Goal: Transaction & Acquisition: Purchase product/service

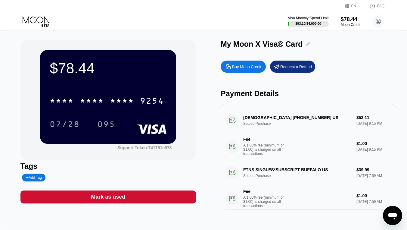
click at [306, 46] on icon at bounding box center [308, 44] width 5 height 5
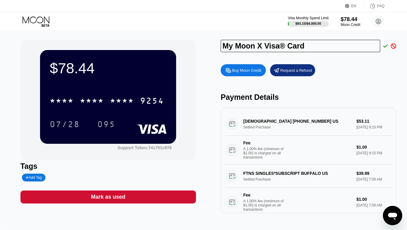
click at [260, 19] on div "Visa Monthly Spend Limit $93.10 / $4,000.00 $78.44 Moon Credit [PERSON_NAME] [E…" at bounding box center [203, 21] width 407 height 18
click at [183, 29] on div "Visa Monthly Spend Limit $93.10 / $4,000.00 $78.44 Moon Credit [PERSON_NAME] [E…" at bounding box center [203, 21] width 407 height 18
click at [36, 20] on icon at bounding box center [36, 19] width 27 height 7
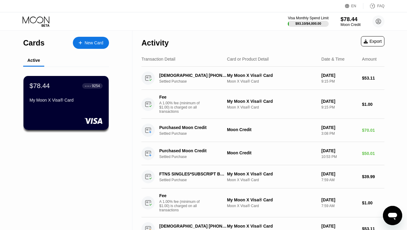
click at [348, 24] on div "Moon Credit" at bounding box center [350, 25] width 20 height 4
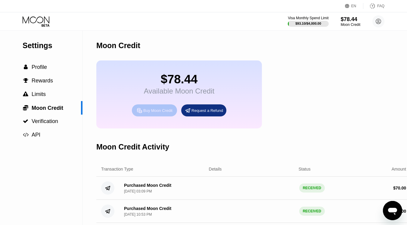
click at [155, 113] on div "Buy Moon Credit" at bounding box center [157, 110] width 29 height 5
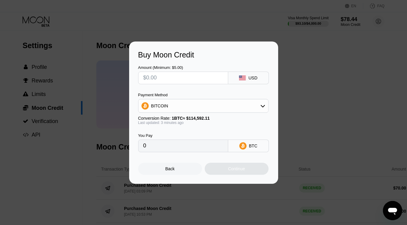
click at [200, 150] on input "0" at bounding box center [183, 146] width 80 height 12
click at [156, 147] on input "0" at bounding box center [183, 146] width 80 height 12
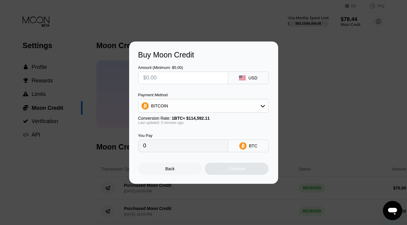
click at [151, 148] on input "0" at bounding box center [183, 146] width 80 height 12
click at [167, 171] on div "Back" at bounding box center [169, 168] width 9 height 5
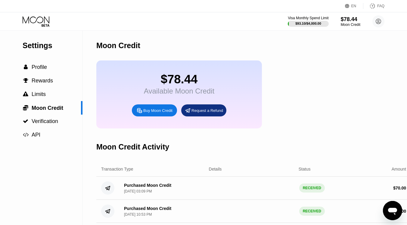
click at [160, 117] on div "Buy Moon Credit" at bounding box center [154, 110] width 45 height 12
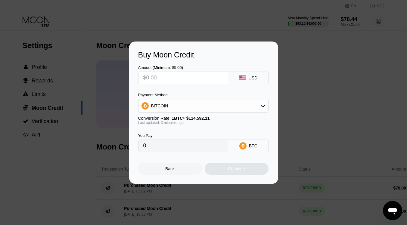
click at [179, 151] on input "0" at bounding box center [183, 146] width 80 height 12
click at [160, 150] on input "0" at bounding box center [183, 146] width 80 height 12
click at [159, 150] on input "0" at bounding box center [183, 146] width 80 height 12
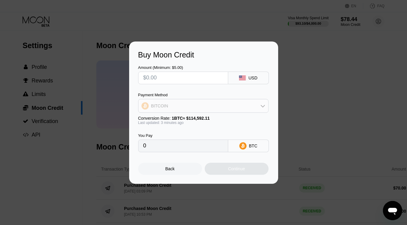
click at [247, 105] on div "BITCOIN" at bounding box center [203, 106] width 130 height 12
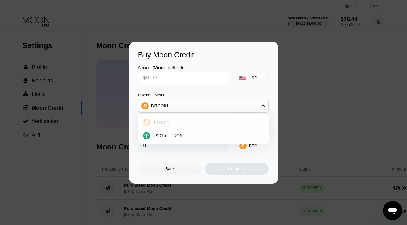
click at [217, 123] on div "BITCOIN" at bounding box center [206, 122] width 113 height 5
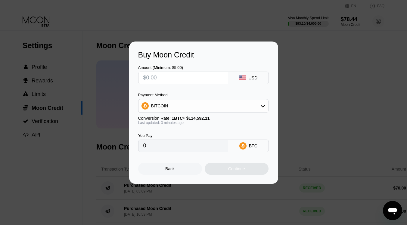
click at [179, 150] on input "0" at bounding box center [183, 146] width 80 height 12
click at [142, 145] on div "0" at bounding box center [183, 146] width 90 height 13
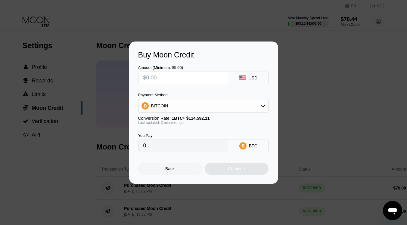
click at [143, 149] on input "0" at bounding box center [183, 146] width 80 height 12
click at [144, 149] on input "0" at bounding box center [183, 146] width 80 height 12
click at [148, 149] on input "0" at bounding box center [183, 146] width 80 height 12
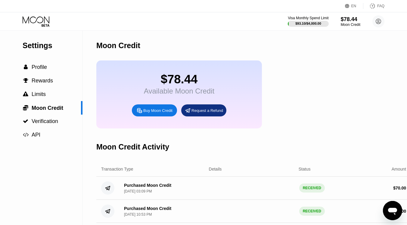
click at [154, 113] on div "Buy Moon Credit" at bounding box center [157, 110] width 29 height 5
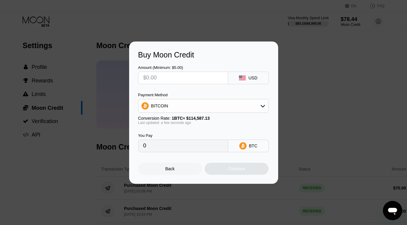
click at [160, 146] on input "0" at bounding box center [183, 146] width 80 height 12
